Goal: Find specific page/section: Find specific page/section

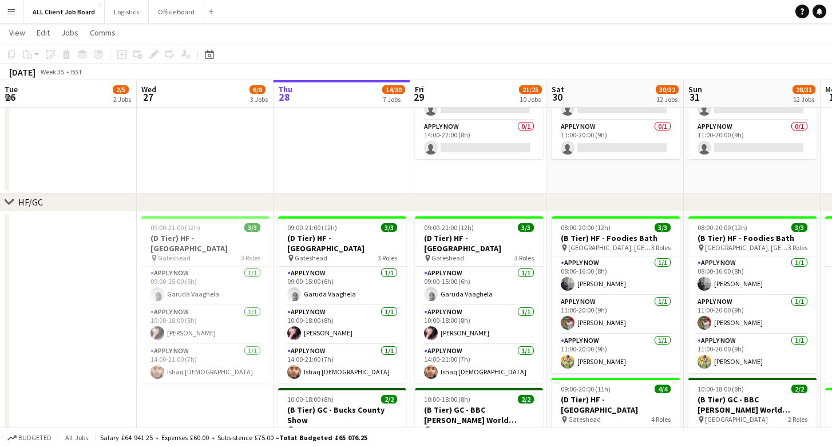
scroll to position [0, 316]
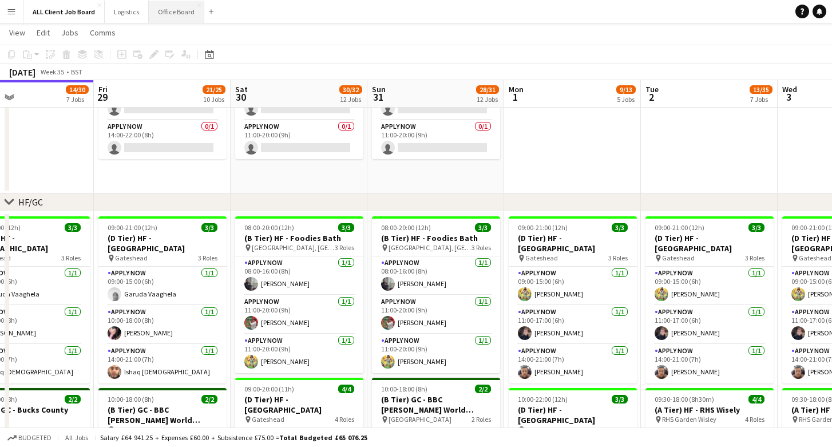
click at [186, 7] on button "Office Board Close" at bounding box center [176, 12] width 55 height 22
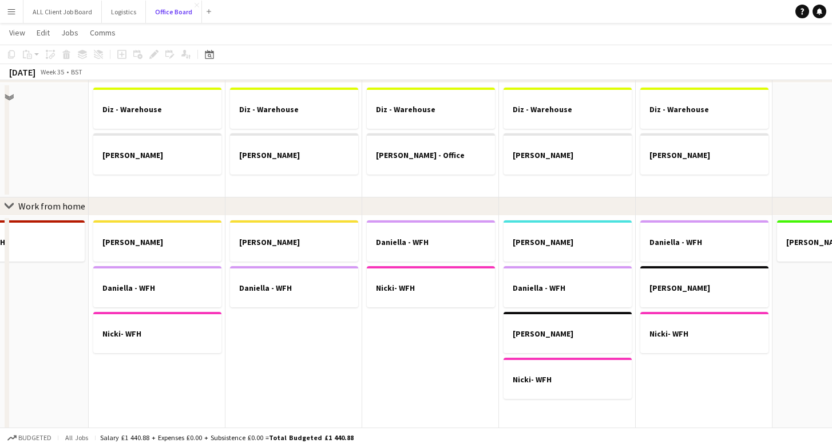
scroll to position [535, 0]
